Goal: Transaction & Acquisition: Purchase product/service

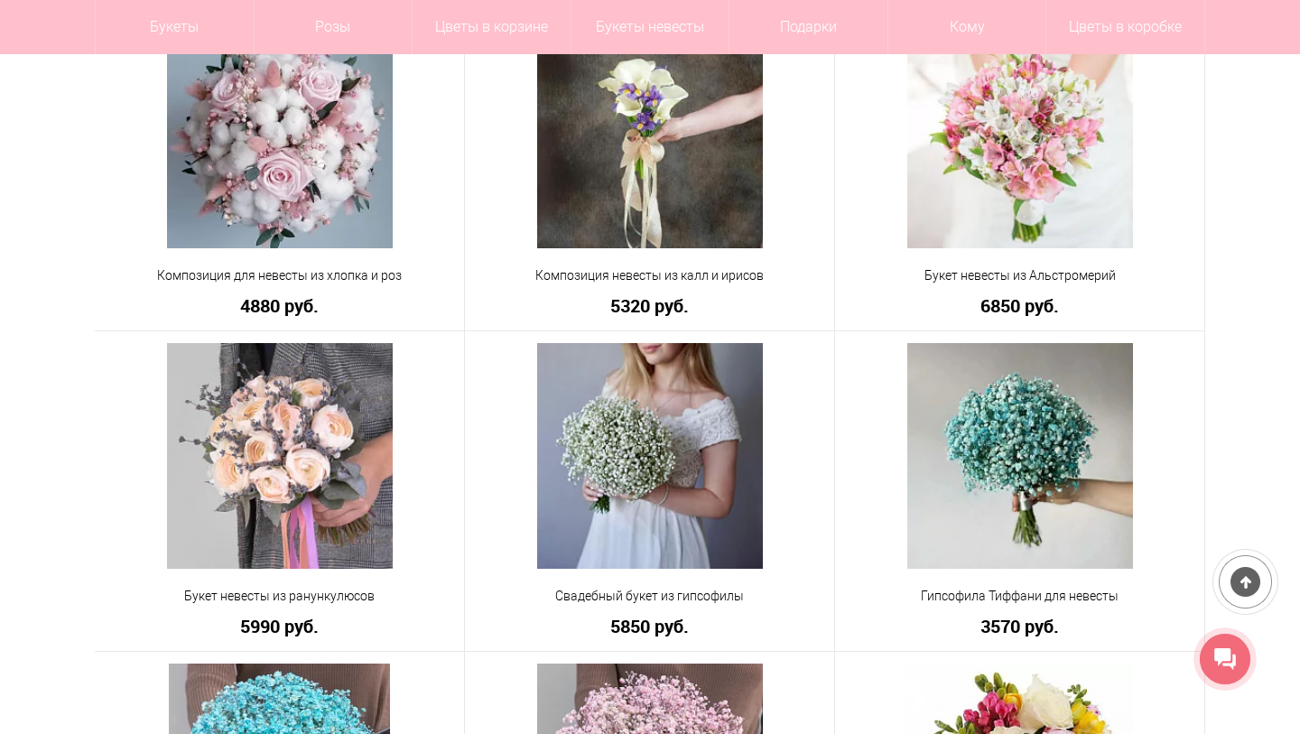
scroll to position [6603, 0]
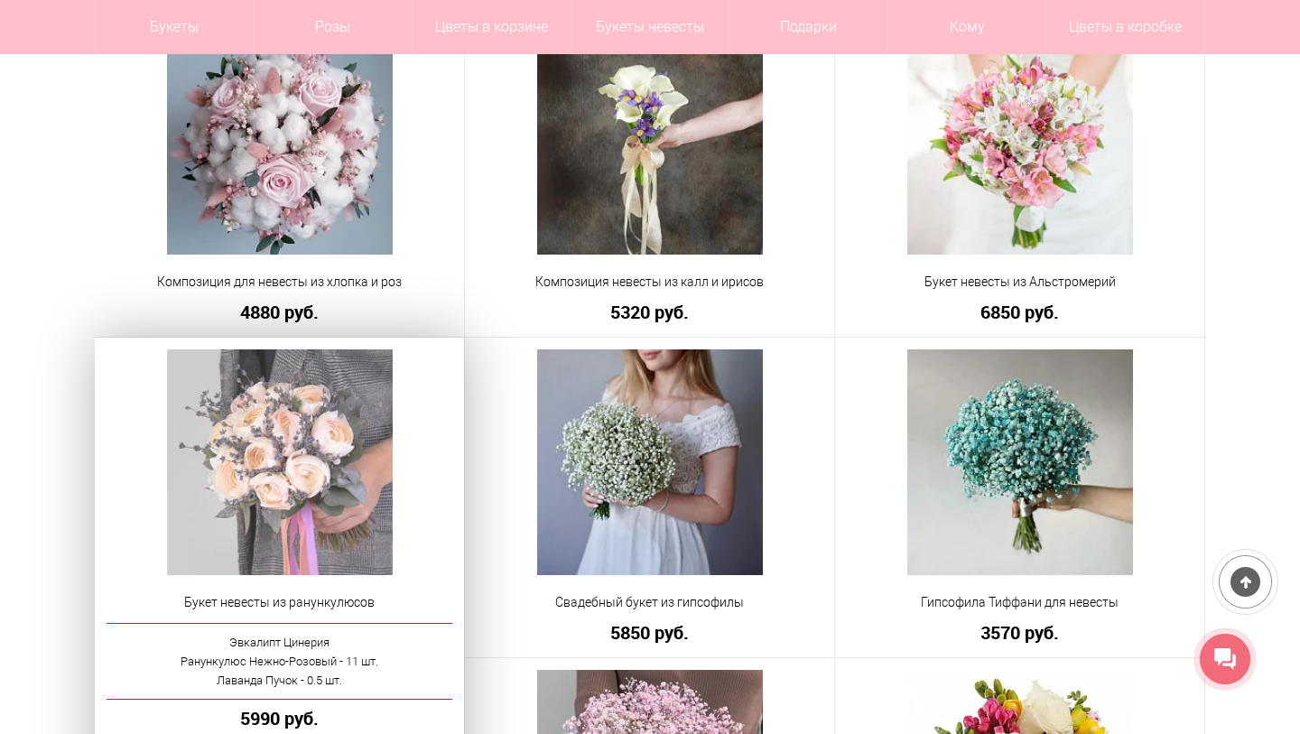
click at [344, 451] on img at bounding box center [280, 462] width 226 height 226
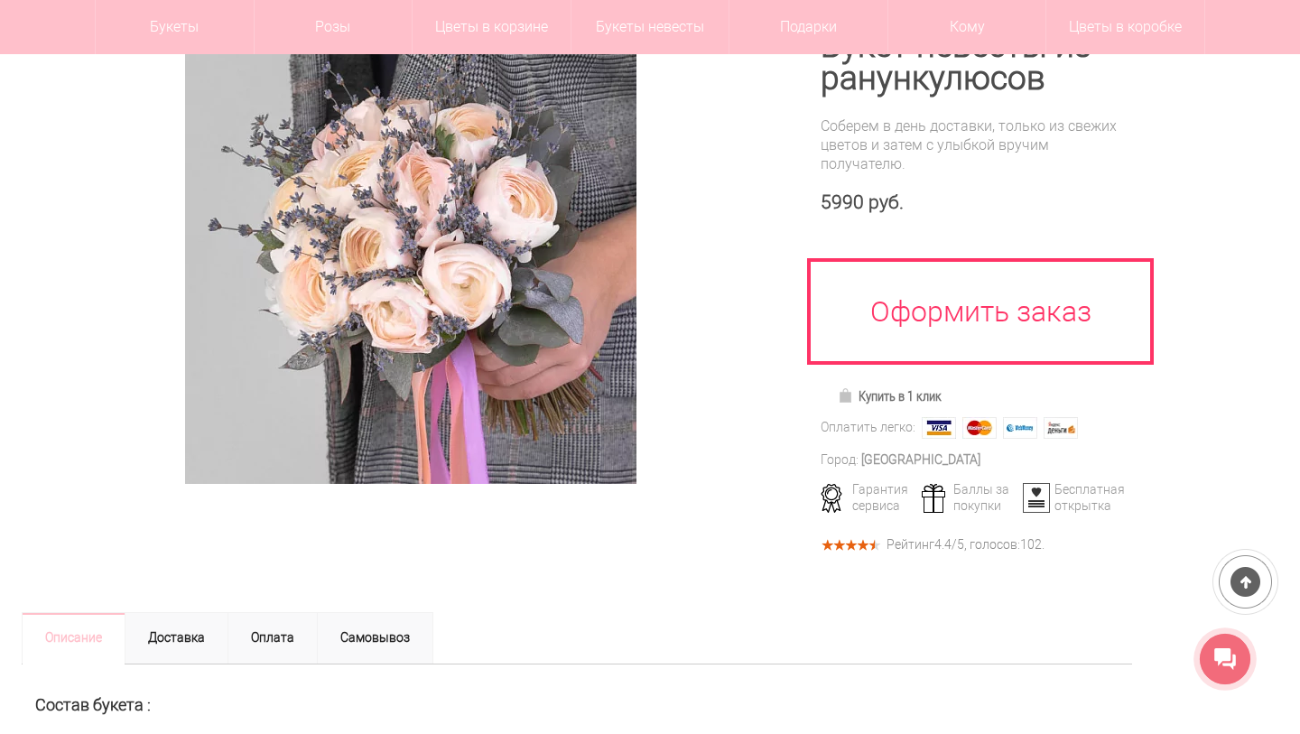
scroll to position [231, 0]
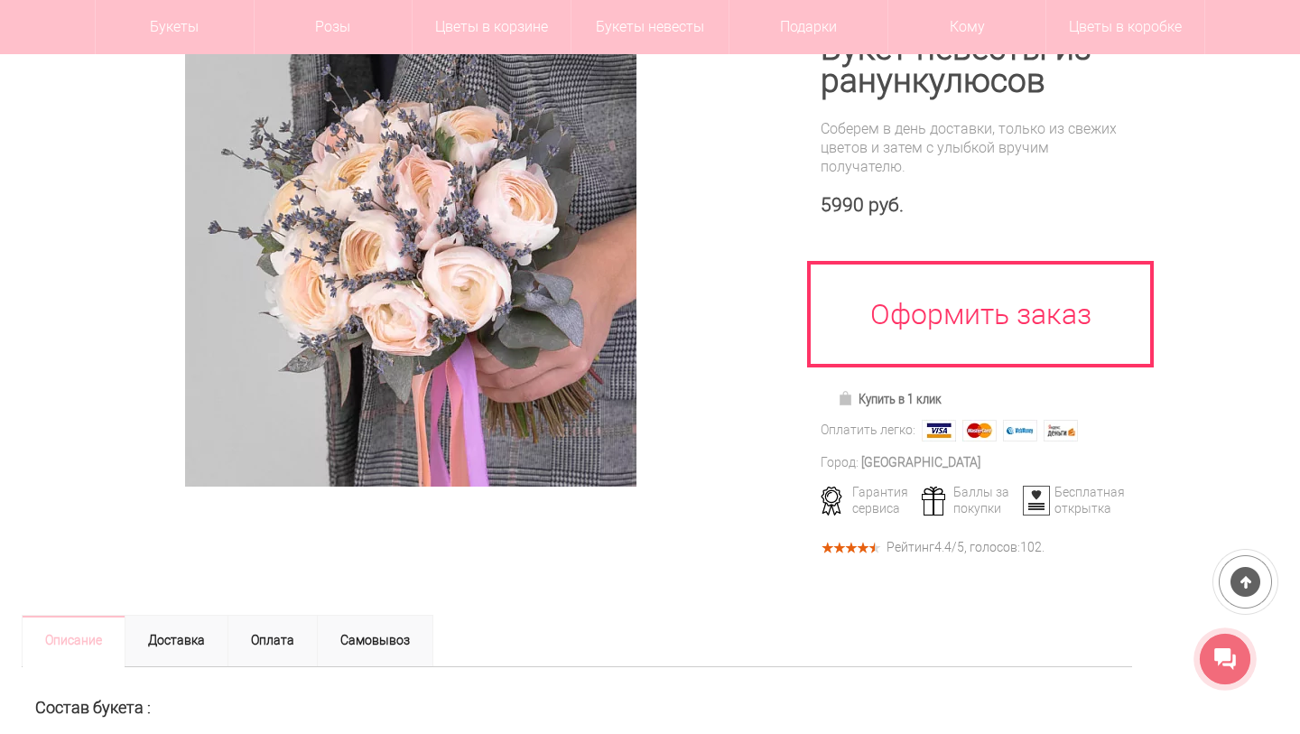
click at [531, 287] on img at bounding box center [410, 260] width 451 height 451
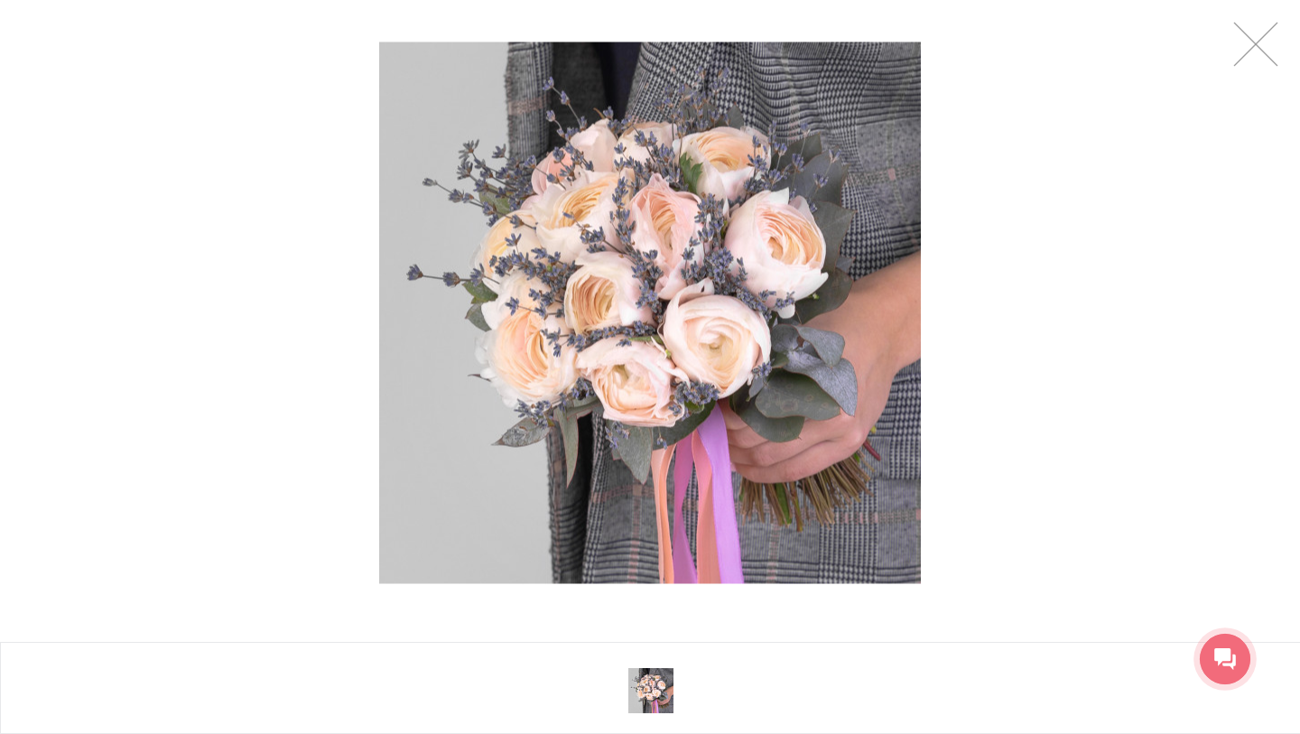
scroll to position [107, 0]
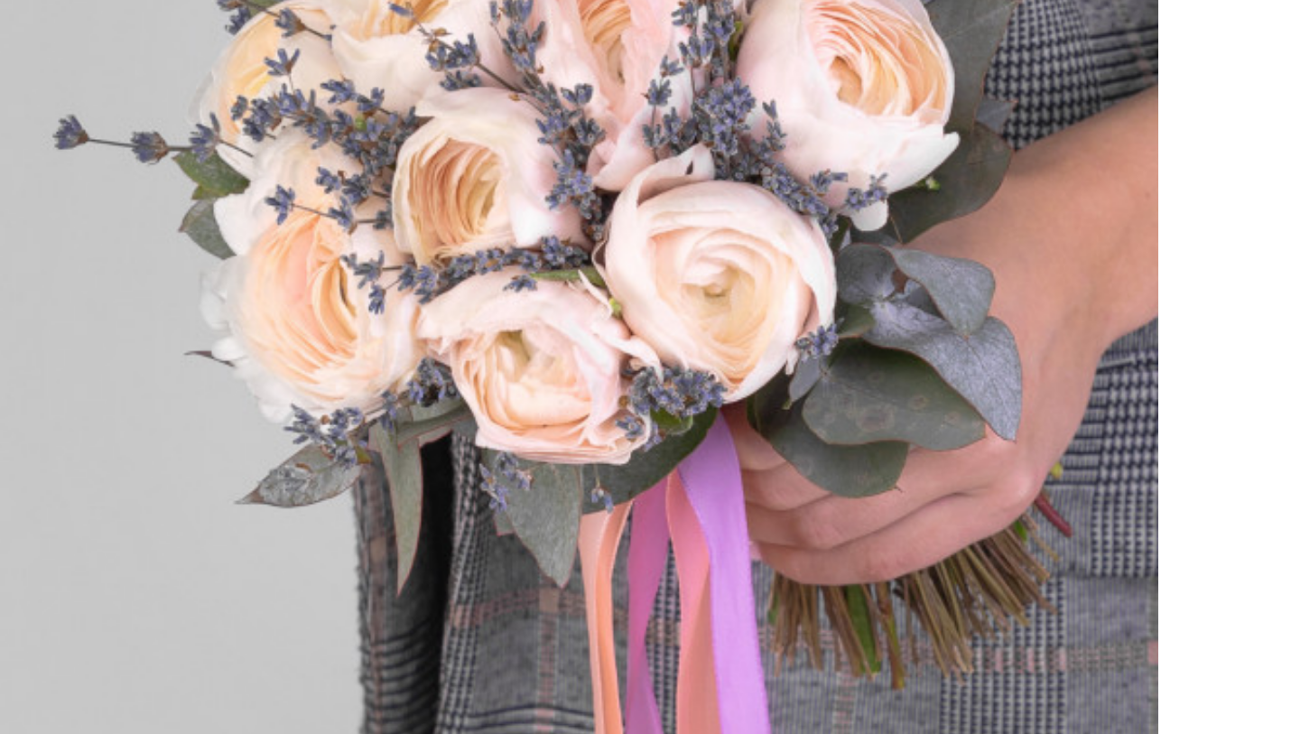
click at [379, 196] on img at bounding box center [650, 313] width 542 height 542
click at [563, 151] on div at bounding box center [650, 313] width 1300 height 626
click at [539, 96] on div at bounding box center [650, 313] width 1300 height 626
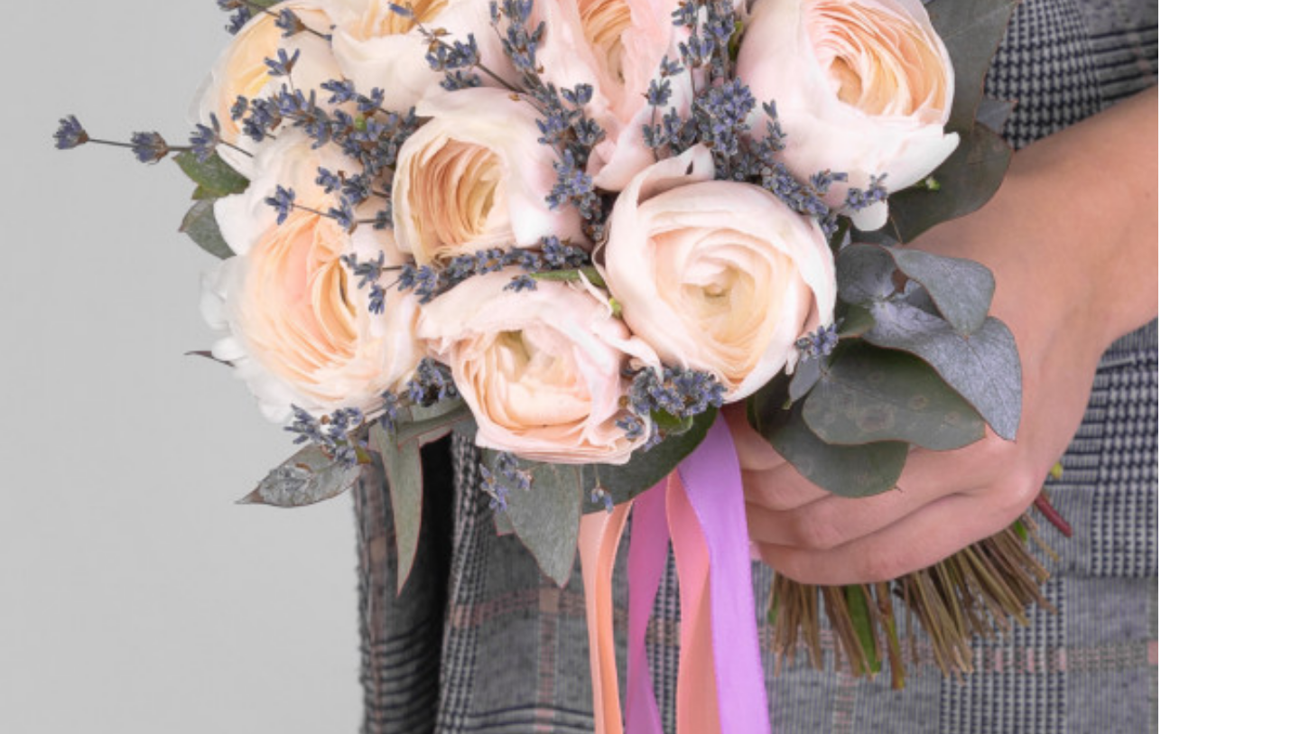
click at [396, 139] on img at bounding box center [650, 313] width 542 height 542
click at [577, 96] on div at bounding box center [650, 313] width 1300 height 626
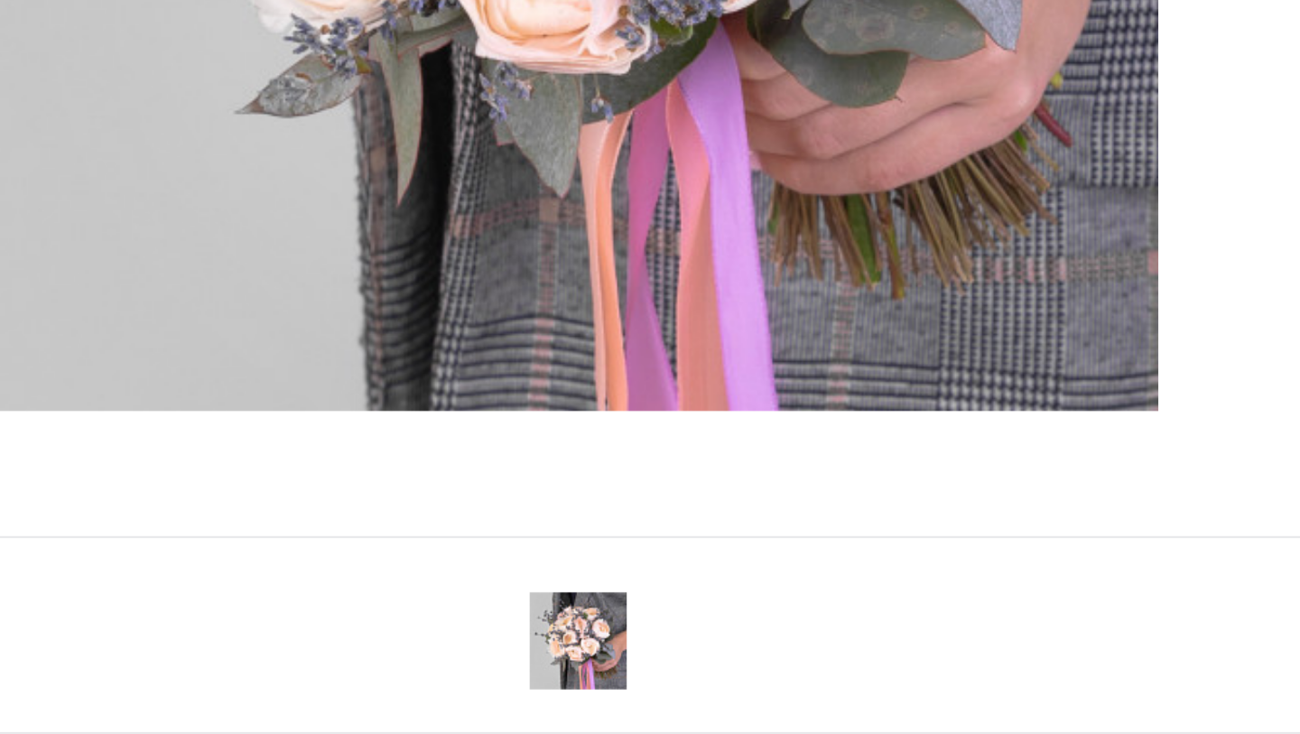
scroll to position [199, 0]
click at [577, 96] on div at bounding box center [650, 313] width 1300 height 626
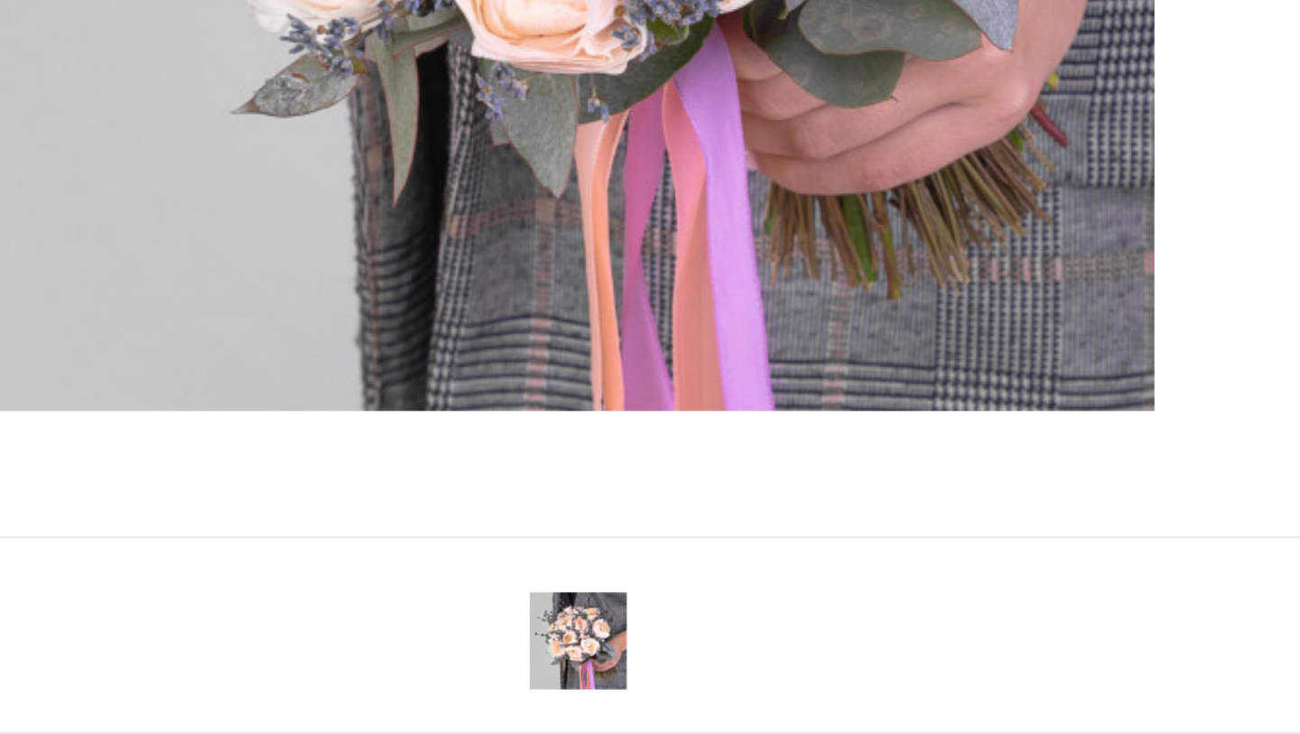
drag, startPoint x: 577, startPoint y: 96, endPoint x: 490, endPoint y: 171, distance: 115.1
click at [517, 145] on div at bounding box center [648, 313] width 1300 height 626
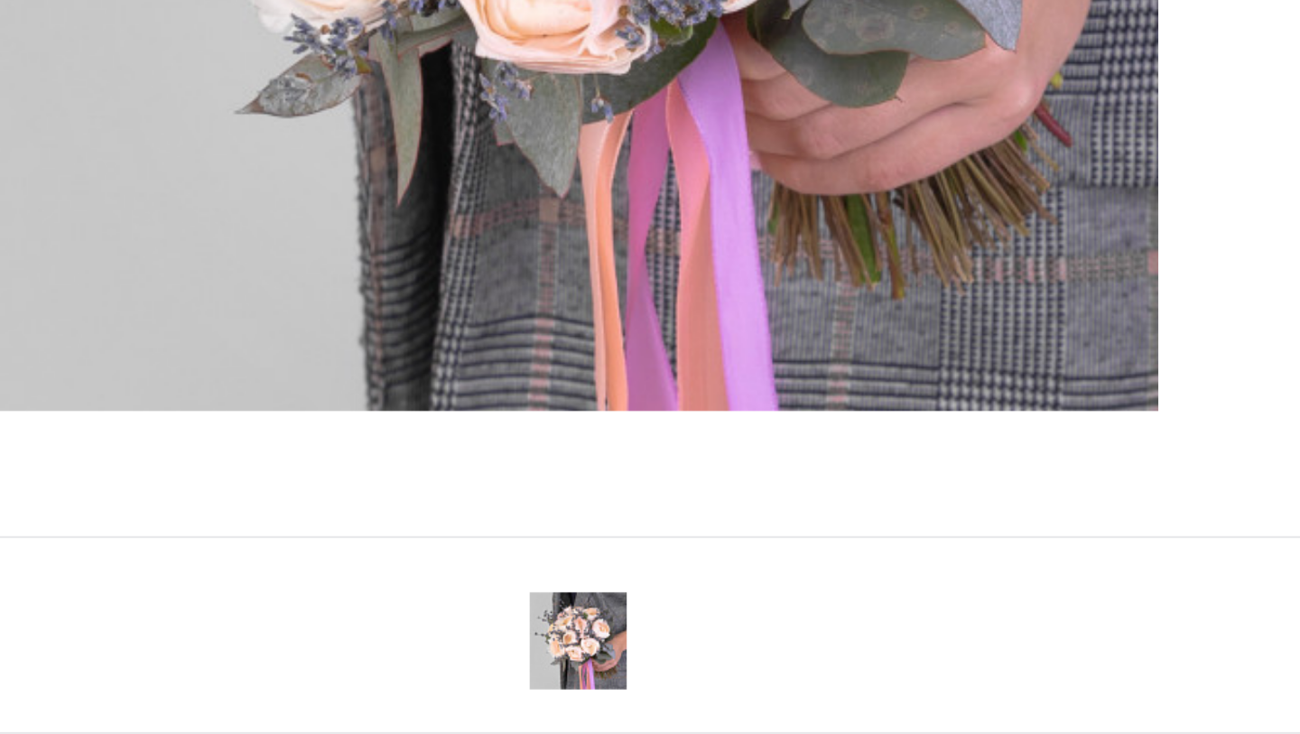
scroll to position [392, 0]
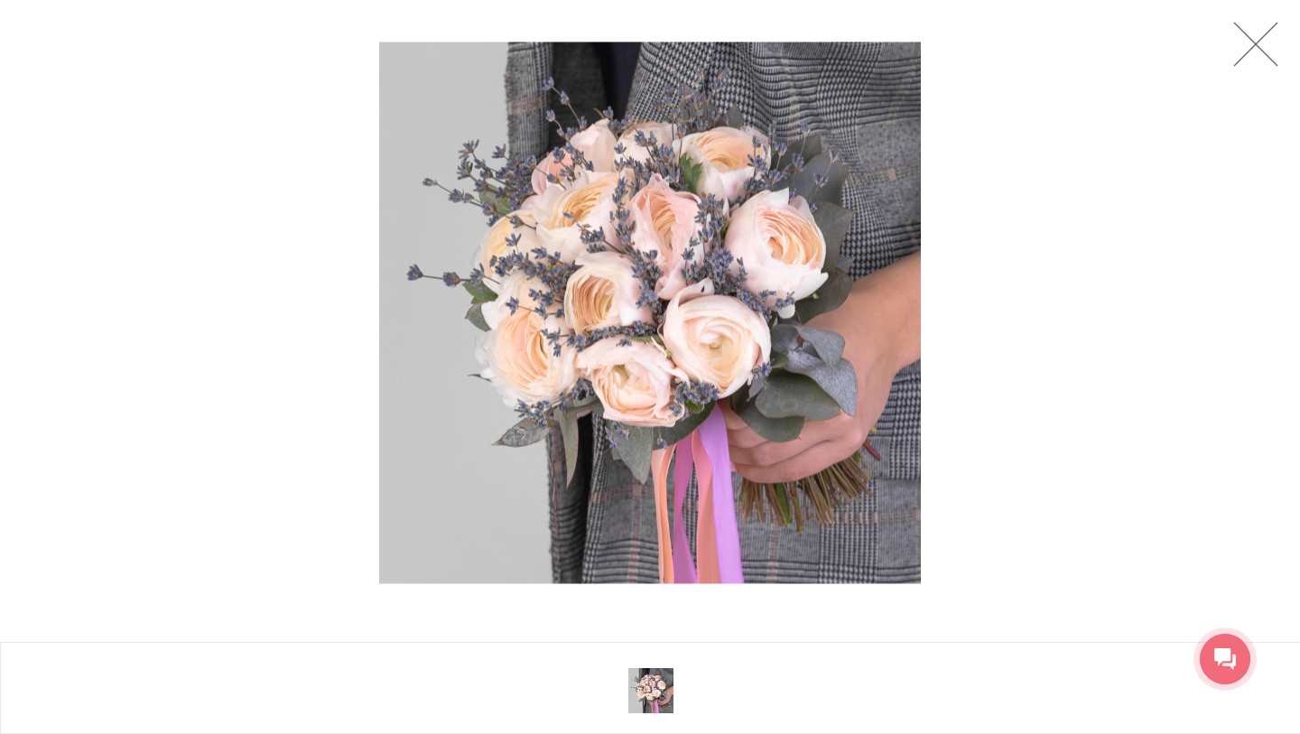
click at [1254, 51] on link at bounding box center [1255, 44] width 45 height 45
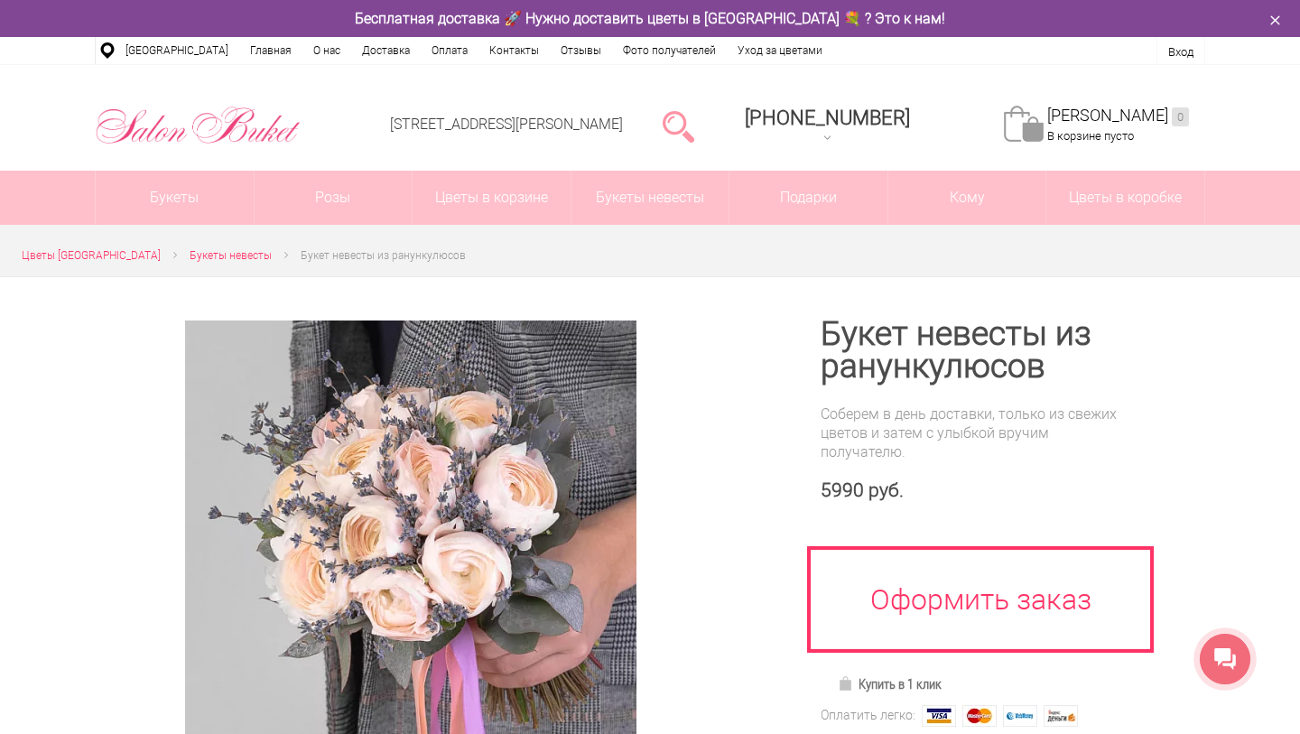
scroll to position [0, 0]
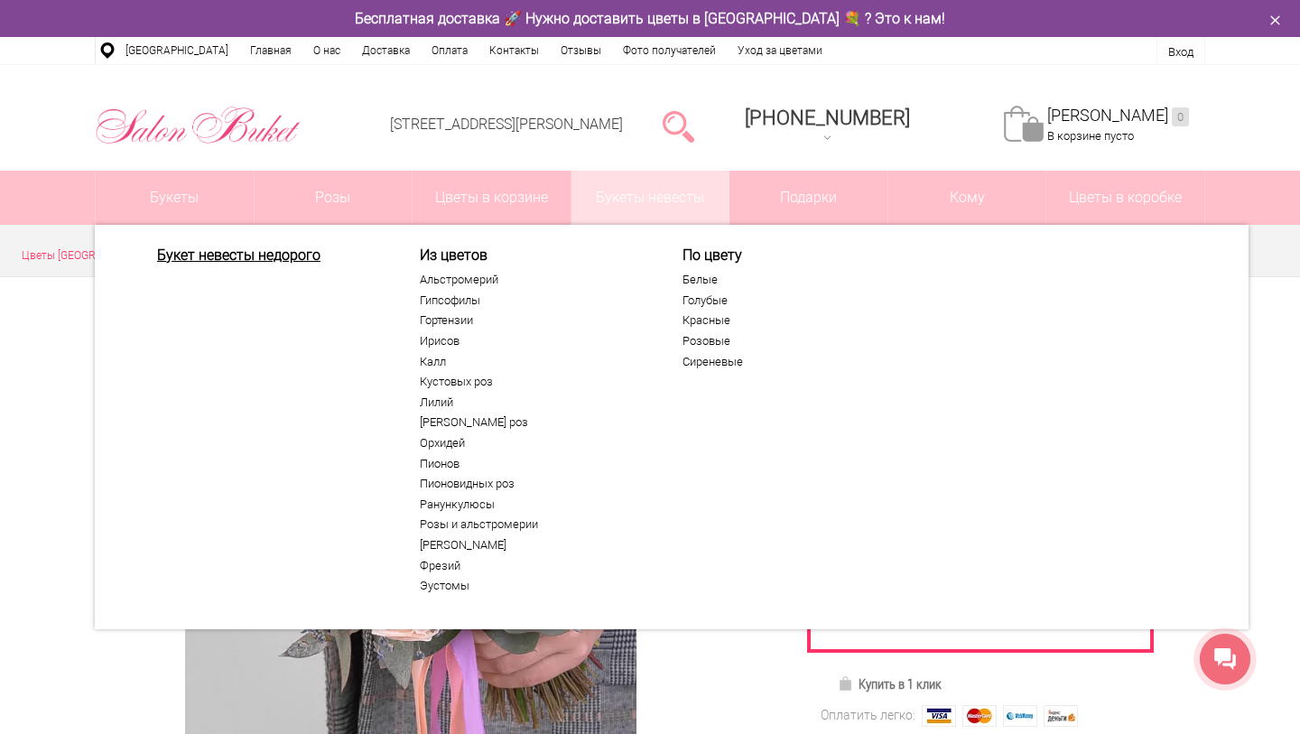
click at [236, 257] on link "Букет невесты недорого" at bounding box center [268, 254] width 222 height 17
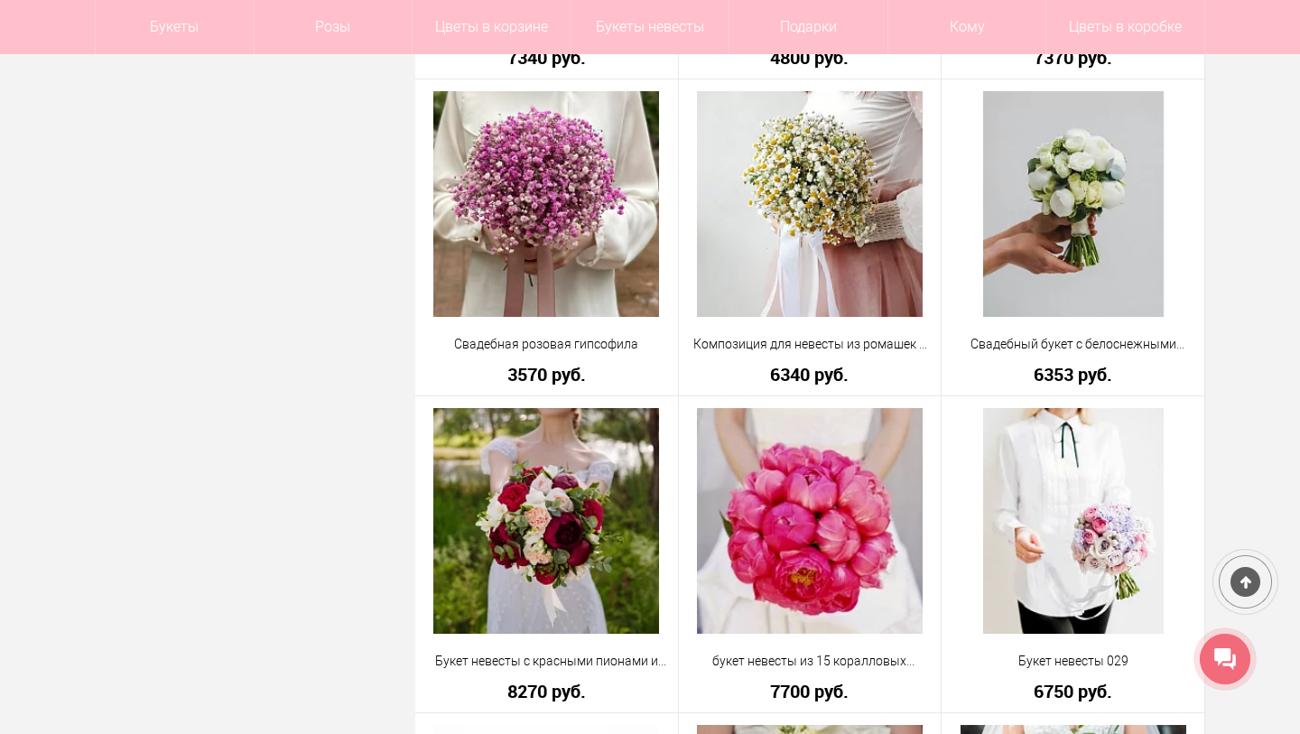
scroll to position [4096, 0]
